Goal: Transaction & Acquisition: Purchase product/service

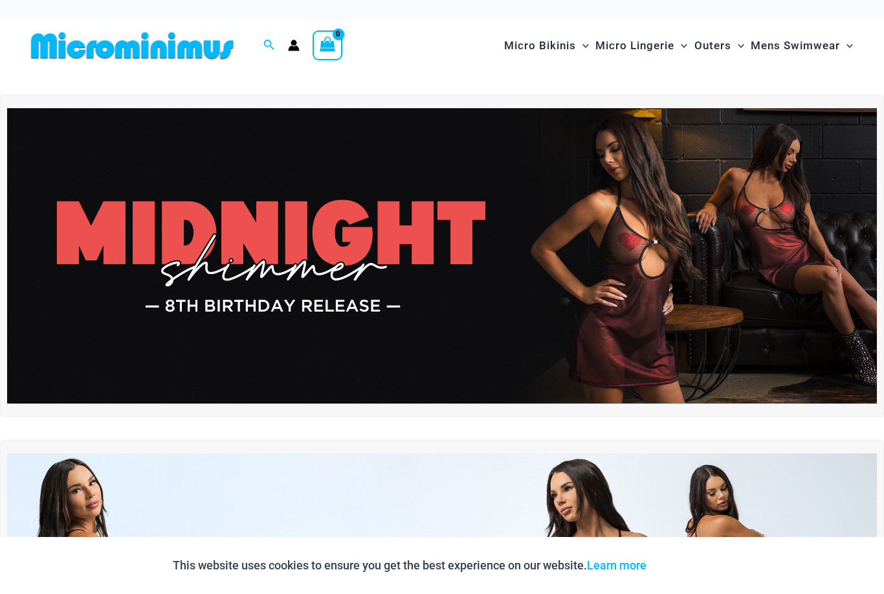
click at [701, 200] on img at bounding box center [442, 256] width 870 height 296
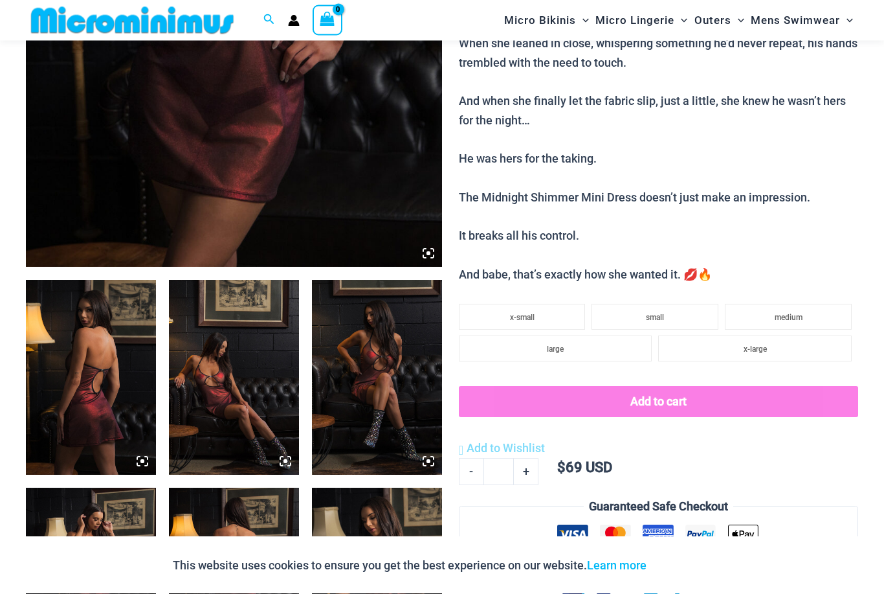
scroll to position [471, 0]
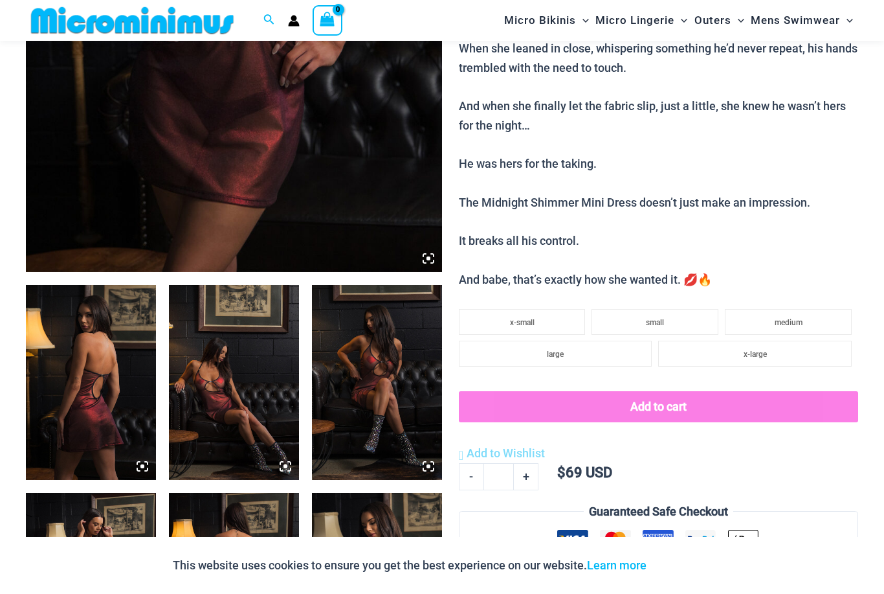
click at [105, 364] on img at bounding box center [91, 382] width 130 height 195
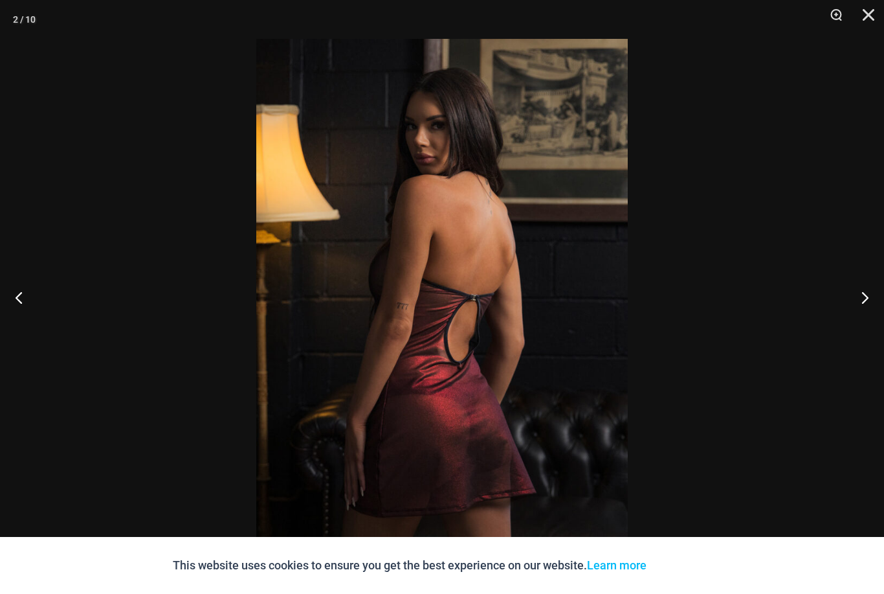
click at [858, 318] on button "Next" at bounding box center [860, 297] width 49 height 65
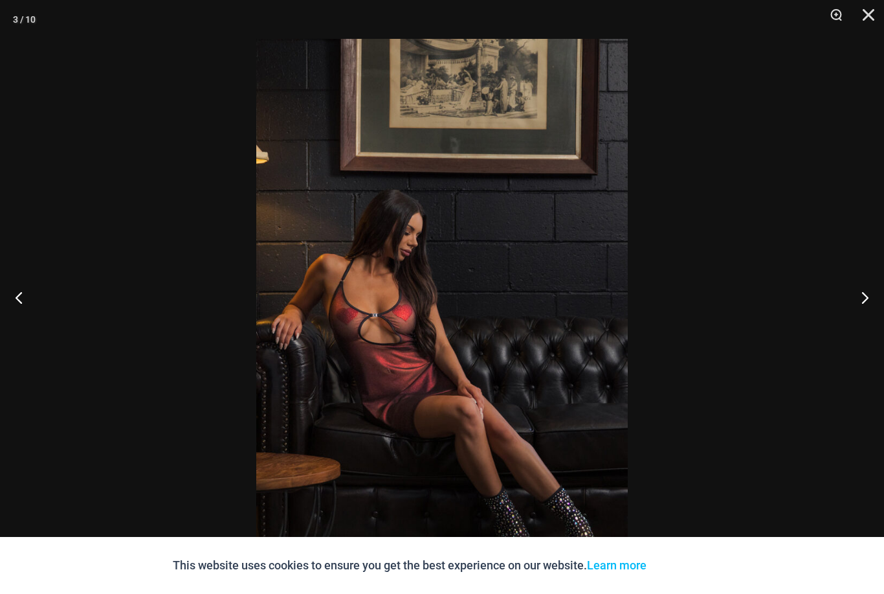
click at [857, 318] on button "Next" at bounding box center [860, 297] width 49 height 65
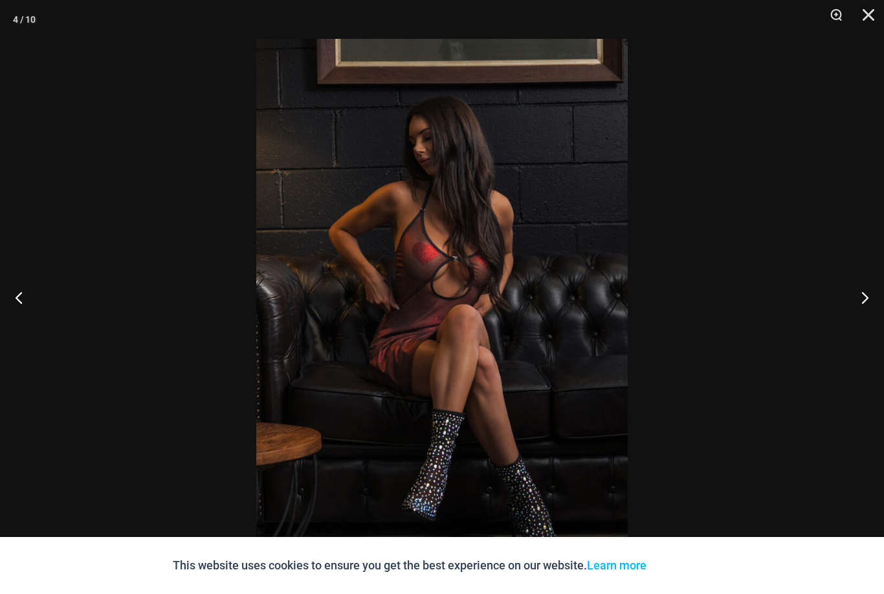
click at [864, 315] on button "Next" at bounding box center [860, 297] width 49 height 65
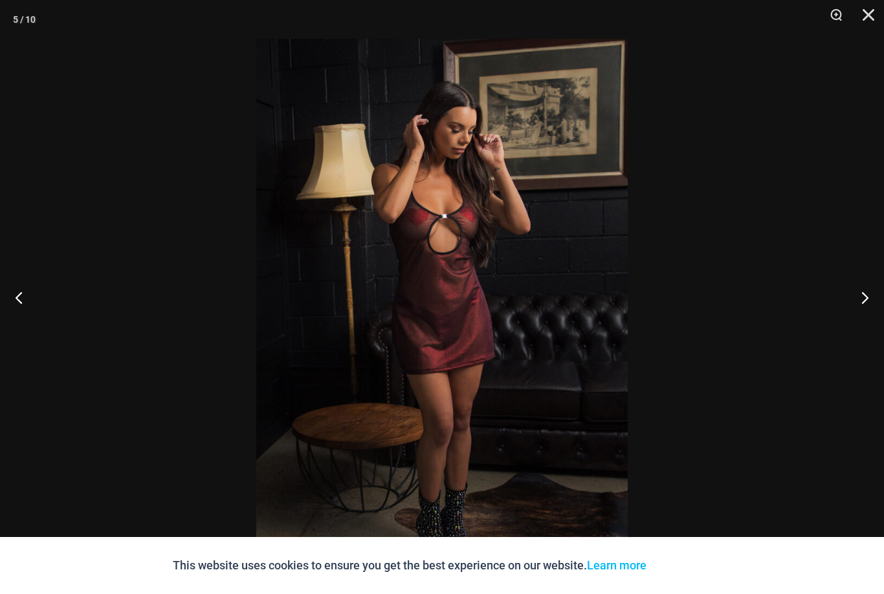
click at [865, 315] on button "Next" at bounding box center [860, 297] width 49 height 65
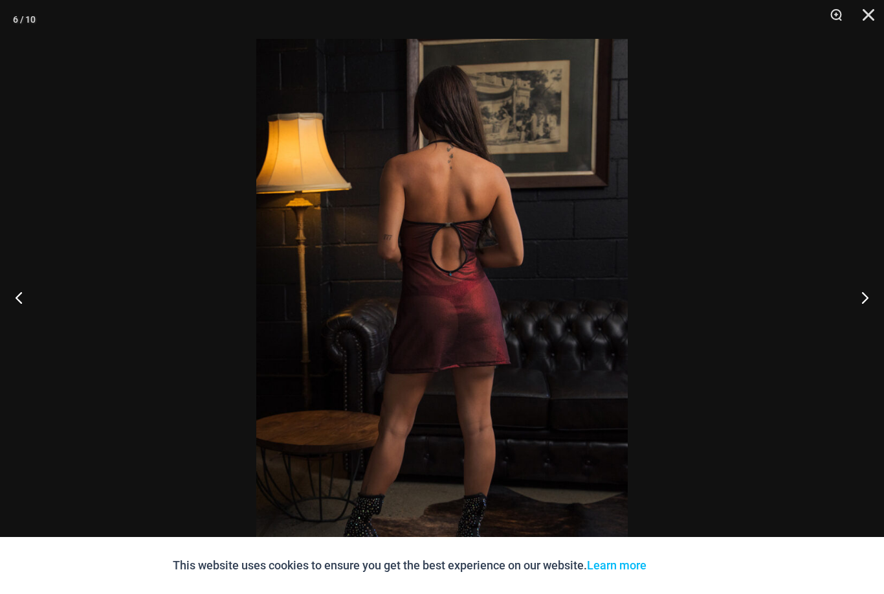
click at [862, 317] on button "Next" at bounding box center [860, 297] width 49 height 65
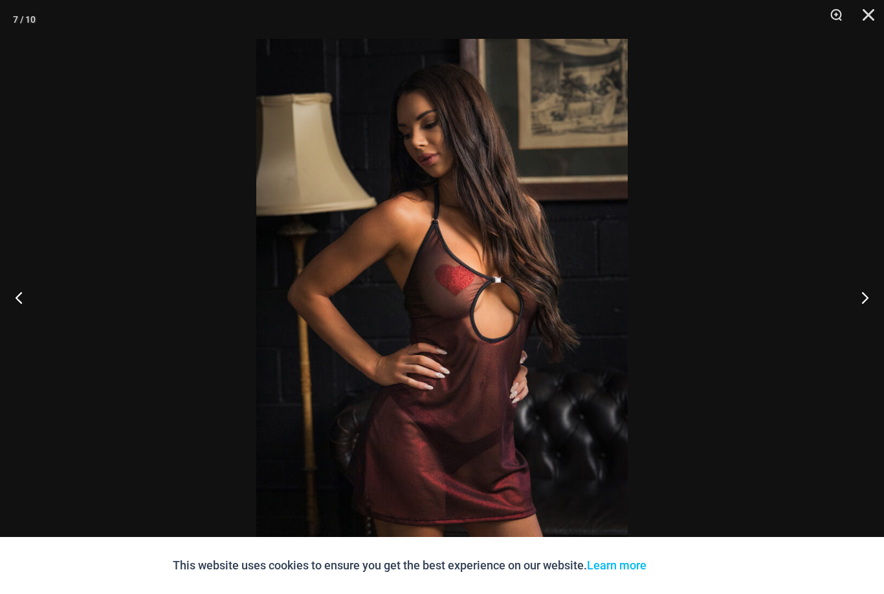
click at [862, 317] on button "Next" at bounding box center [860, 297] width 49 height 65
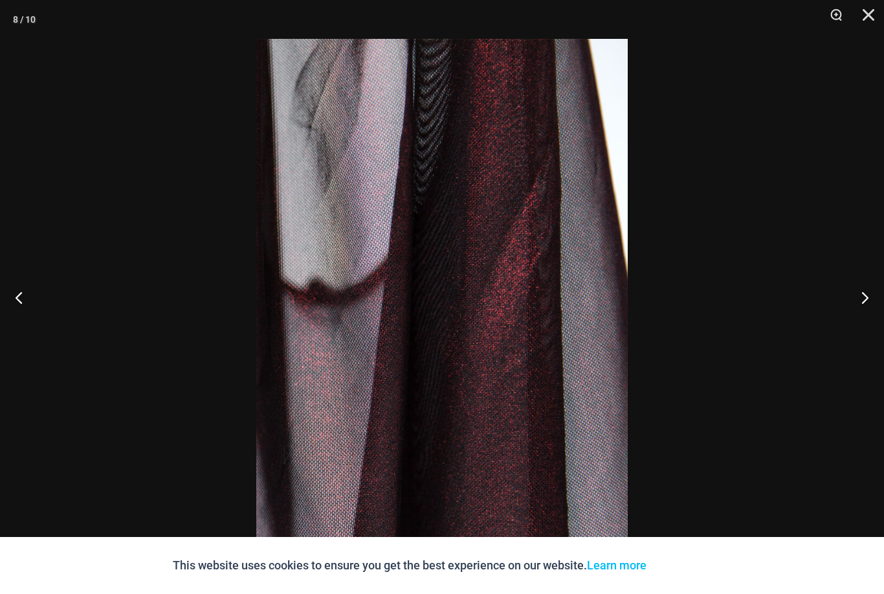
click at [858, 318] on button "Next" at bounding box center [860, 297] width 49 height 65
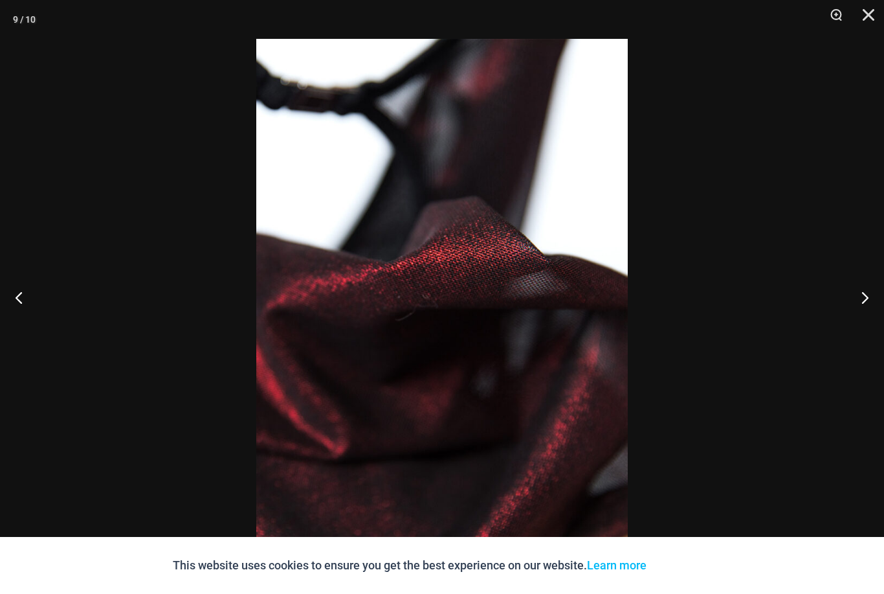
click at [860, 317] on button "Next" at bounding box center [860, 297] width 49 height 65
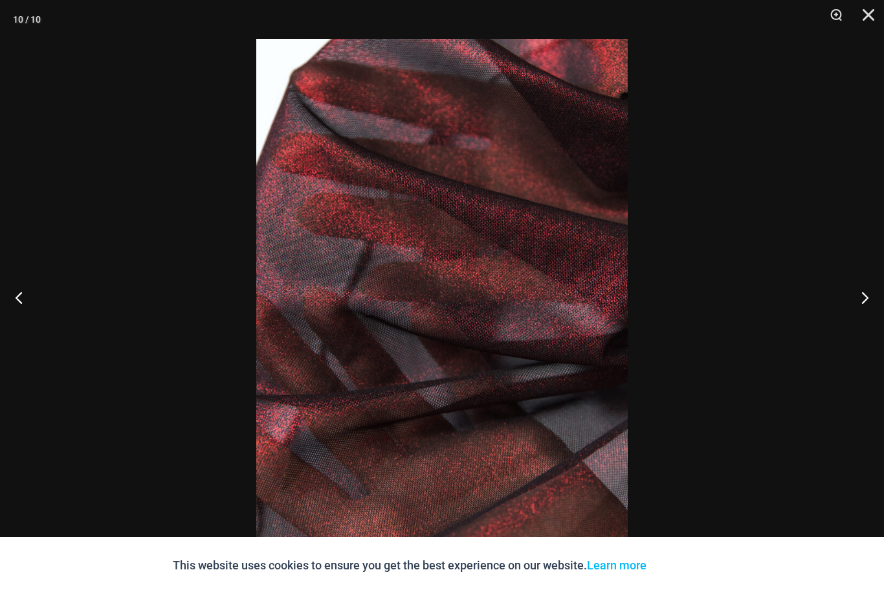
click at [861, 316] on button "Next" at bounding box center [860, 297] width 49 height 65
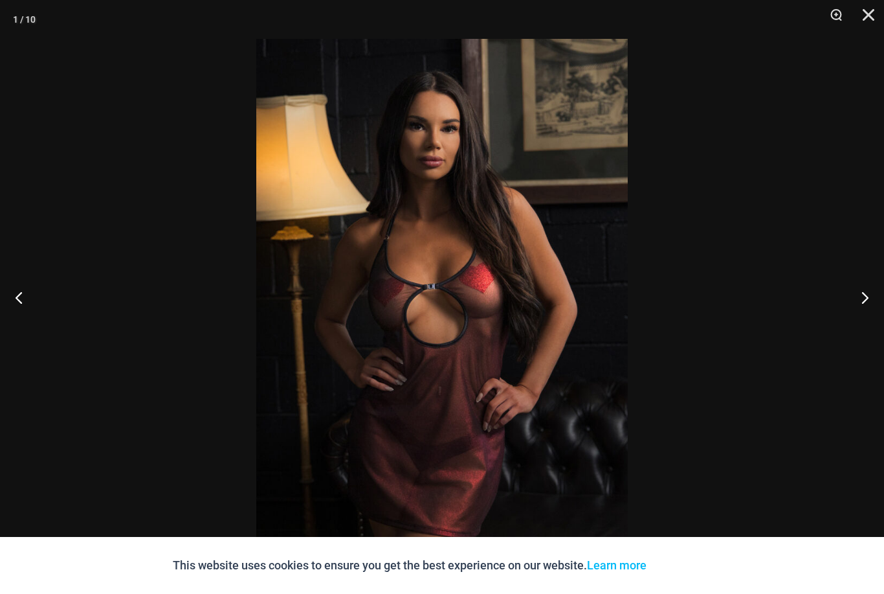
click at [860, 316] on button "Next" at bounding box center [860, 297] width 49 height 65
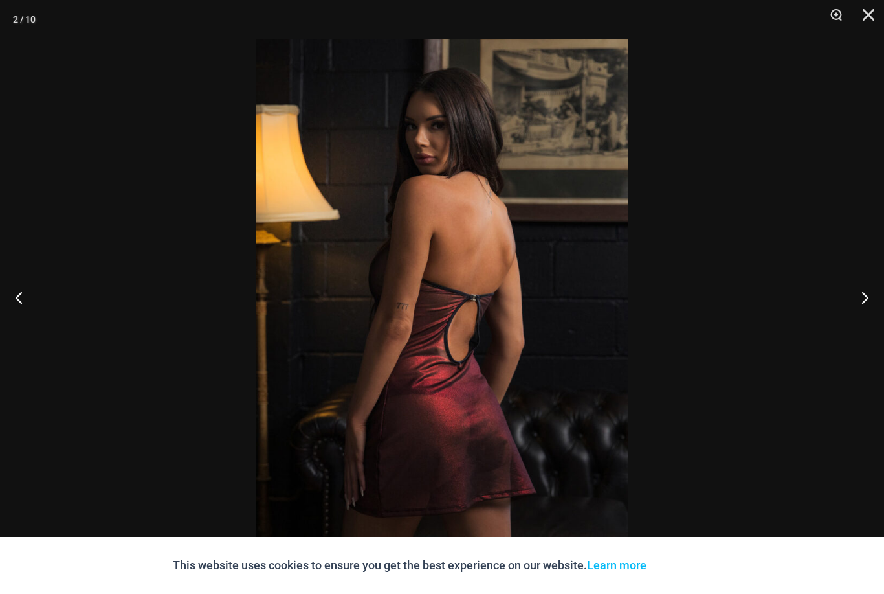
click at [858, 317] on button "Next" at bounding box center [860, 297] width 49 height 65
click at [857, 317] on button "Next" at bounding box center [860, 297] width 49 height 65
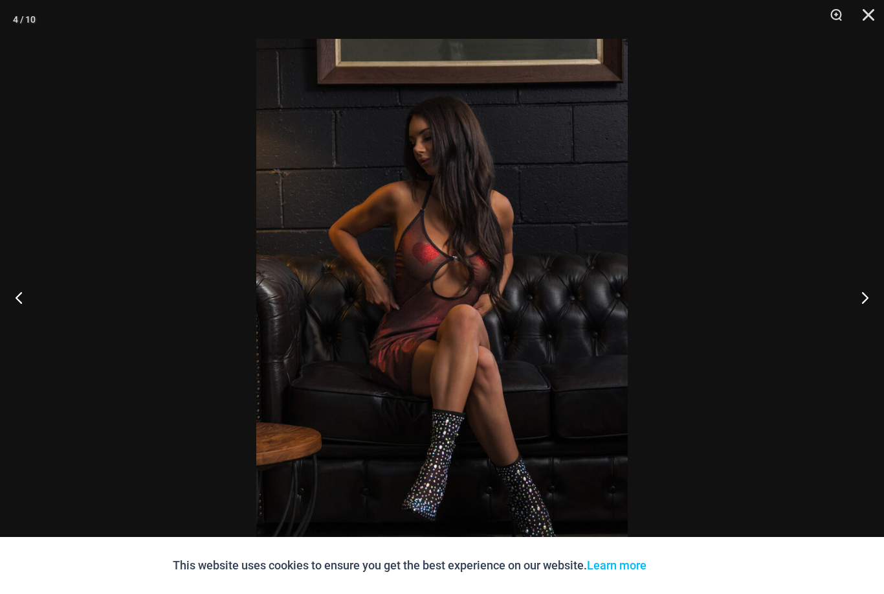
click at [876, 13] on button "Close" at bounding box center [864, 19] width 32 height 39
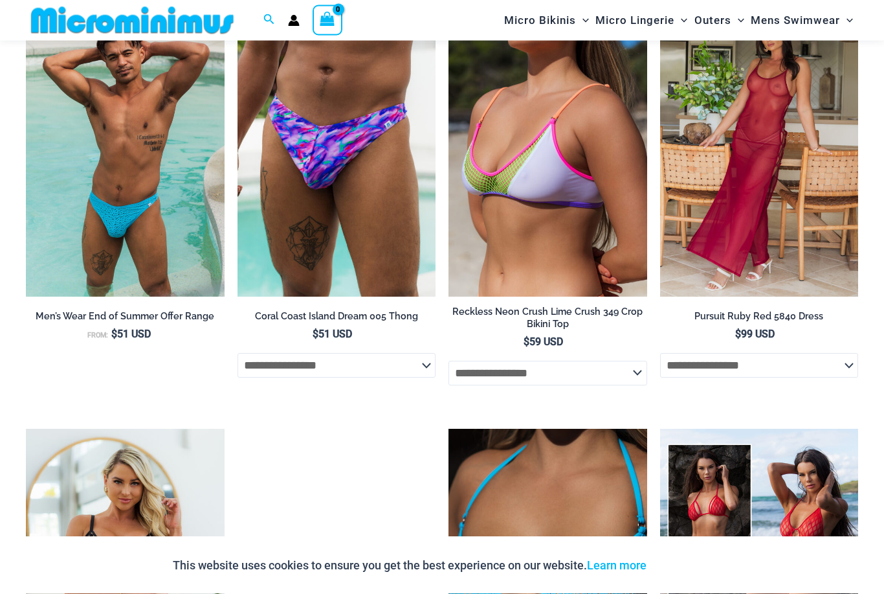
scroll to position [1395, 0]
